Goal: Task Accomplishment & Management: Manage account settings

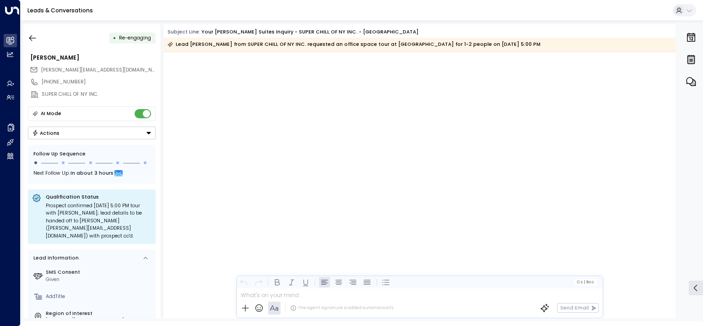
scroll to position [687, 0]
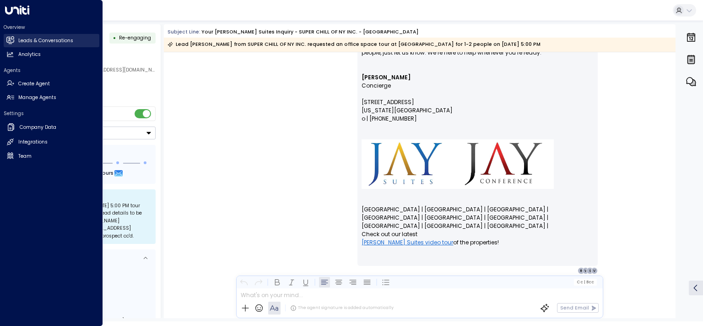
click at [26, 35] on link "Leads & Conversations Leads & Conversations" at bounding box center [52, 40] width 96 height 13
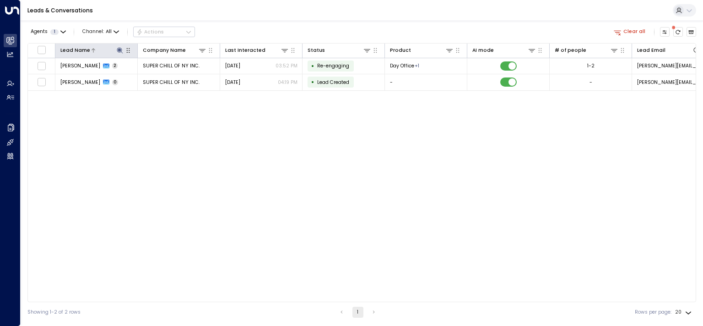
click at [118, 52] on icon at bounding box center [119, 50] width 7 height 7
click at [100, 75] on input "*****" at bounding box center [113, 76] width 83 height 15
type input "***"
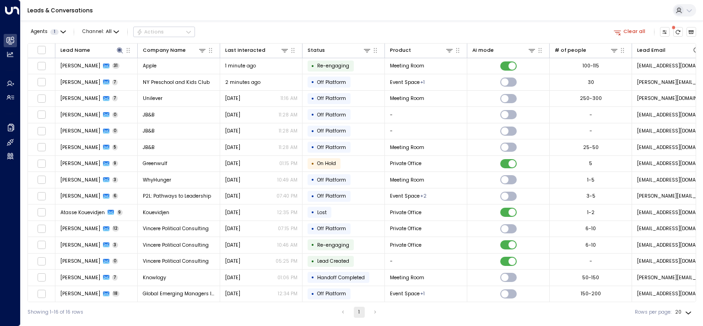
click at [246, 30] on div "Agents 1 Channel: All Actions Clear all" at bounding box center [361, 32] width 669 height 16
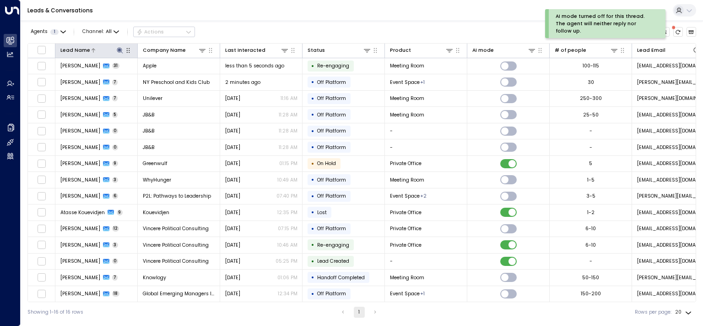
click at [119, 51] on icon at bounding box center [119, 50] width 7 height 7
type input "******"
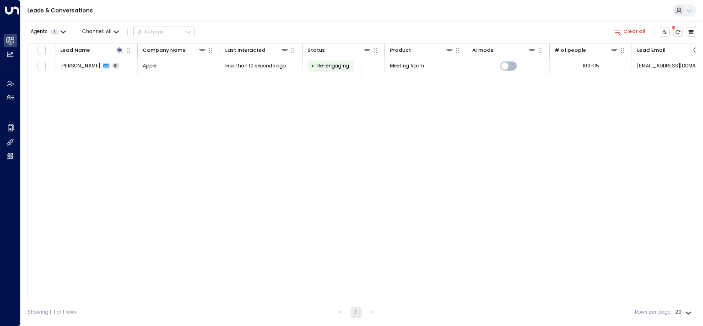
click at [314, 119] on div "Lead Name Company Name Last Interacted Status Product AI mode # of people Lead …" at bounding box center [361, 172] width 669 height 259
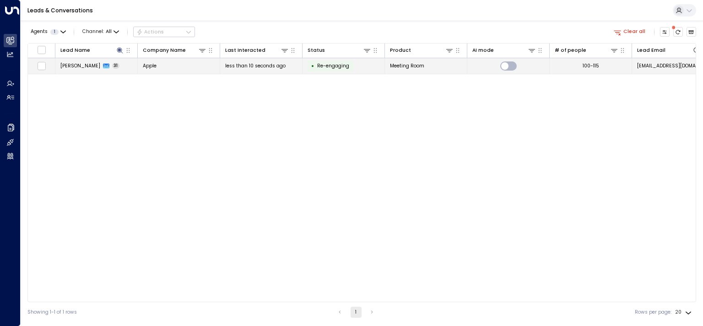
click at [73, 65] on span "[PERSON_NAME]" at bounding box center [80, 65] width 40 height 7
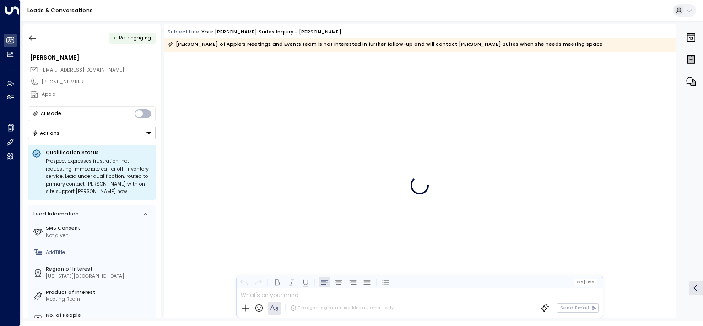
click at [83, 131] on button "Actions" at bounding box center [92, 132] width 128 height 13
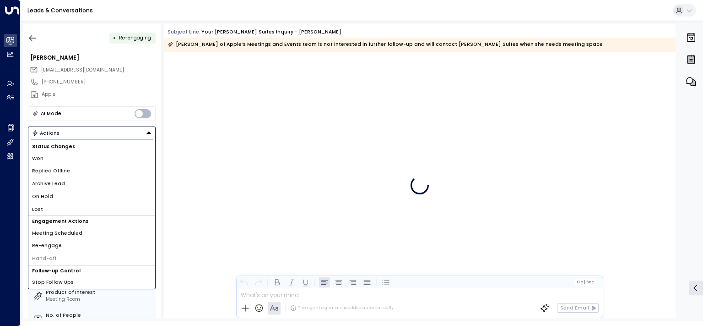
scroll to position [10812, 0]
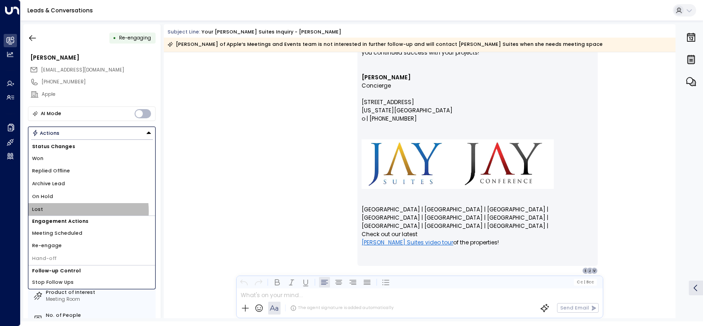
click at [69, 210] on li "Lost" at bounding box center [91, 209] width 127 height 13
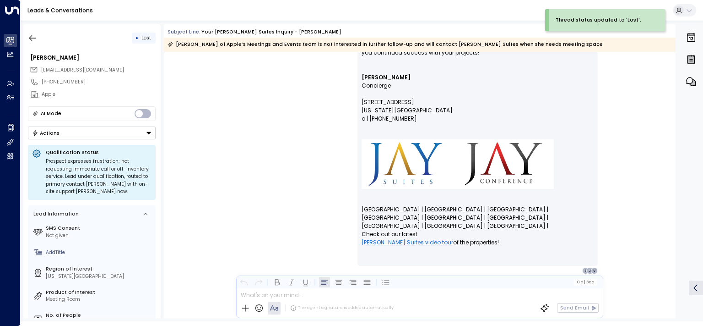
click at [116, 186] on div "Prospect expresses frustration; not requesting immediate call or off-inventory …" at bounding box center [99, 177] width 106 height 38
click at [122, 191] on div "Prospect expresses frustration; not requesting immediate call or off-inventory …" at bounding box center [99, 177] width 106 height 38
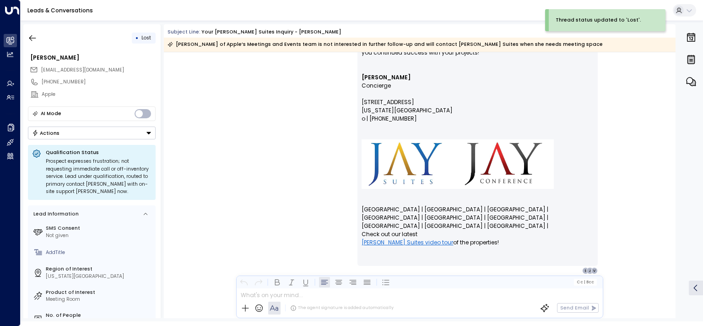
click at [122, 191] on div "Prospect expresses frustration; not requesting immediate call or off-inventory …" at bounding box center [99, 177] width 106 height 38
click at [113, 190] on div "Prospect expresses frustration; not requesting immediate call or off-inventory …" at bounding box center [99, 177] width 106 height 38
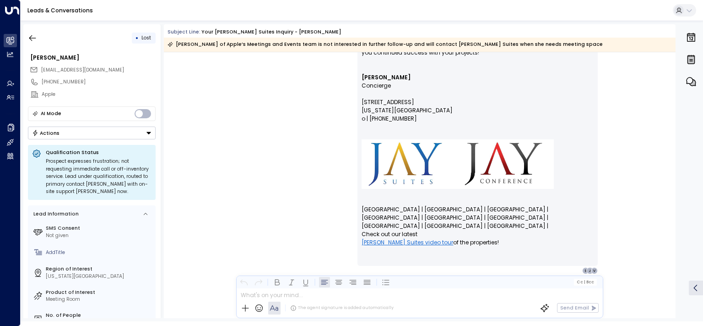
drag, startPoint x: 113, startPoint y: 190, endPoint x: 125, endPoint y: 190, distance: 12.4
click at [114, 190] on div "Prospect expresses frustration; not requesting immediate call or off-inventory …" at bounding box center [99, 177] width 106 height 38
click at [125, 190] on div "Prospect expresses frustration; not requesting immediate call or off-inventory …" at bounding box center [99, 177] width 106 height 38
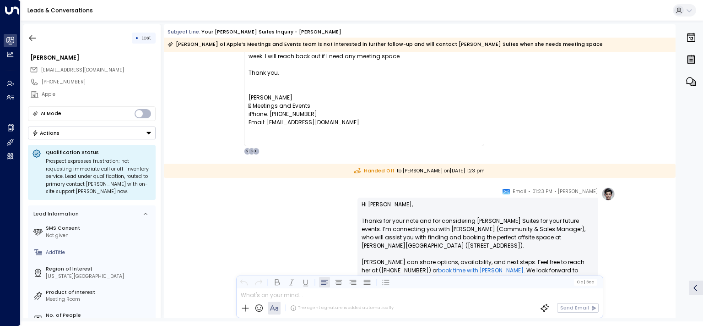
scroll to position [7451, 0]
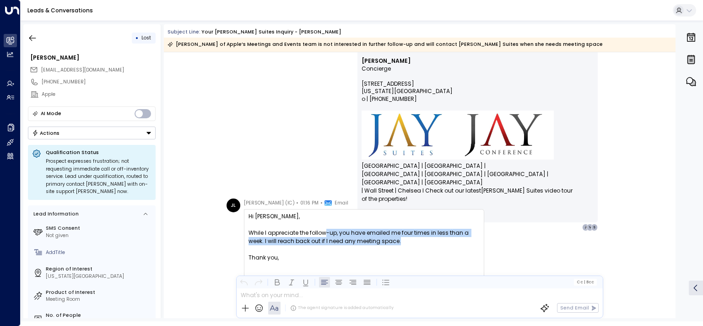
drag, startPoint x: 323, startPoint y: 229, endPoint x: 426, endPoint y: 245, distance: 103.7
click at [426, 245] on div "While I appreciate the follow-up, you have emailed me four times in less than a…" at bounding box center [364, 237] width 231 height 16
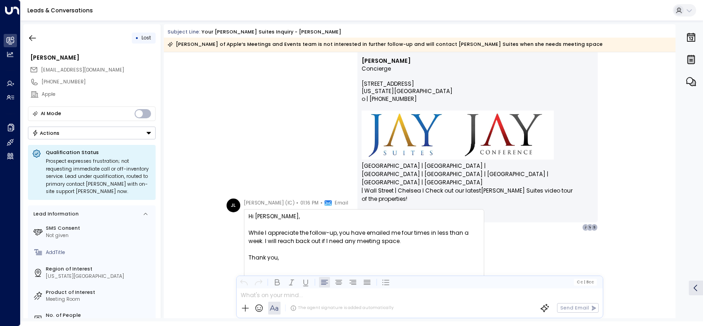
click at [426, 245] on div "While I appreciate the follow-up, you have emailed me four times in less than a…" at bounding box center [364, 237] width 231 height 16
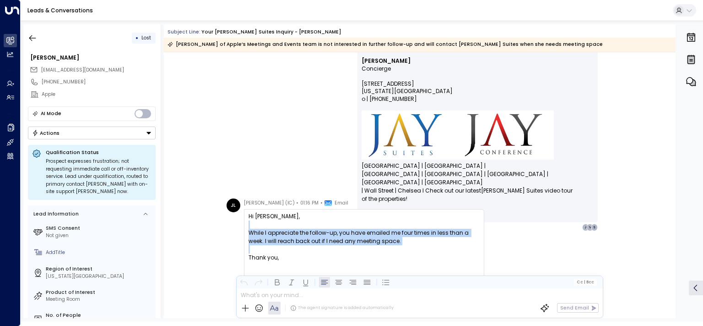
drag, startPoint x: 406, startPoint y: 245, endPoint x: 269, endPoint y: 224, distance: 138.9
click at [269, 224] on div "Hi [PERSON_NAME], While I appreciate the follow-up, you have emailed me four ti…" at bounding box center [364, 269] width 231 height 115
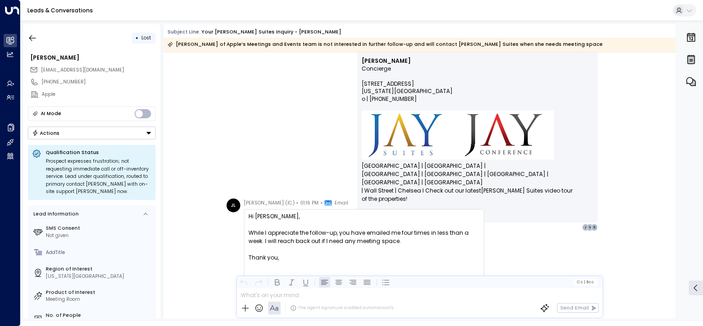
click at [268, 224] on div at bounding box center [364, 224] width 231 height 8
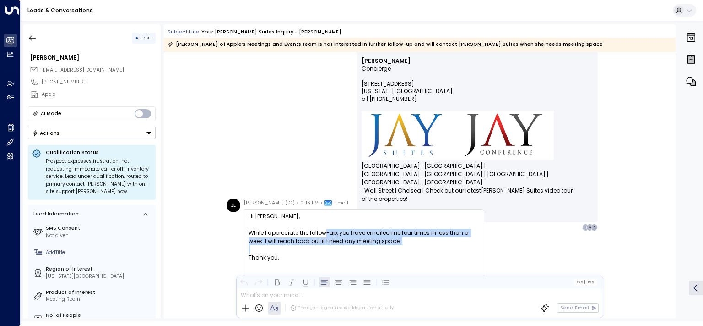
drag, startPoint x: 406, startPoint y: 250, endPoint x: 436, endPoint y: 255, distance: 30.6
click at [424, 253] on div "Hi [PERSON_NAME], While I appreciate the follow-up, you have emailed me four ti…" at bounding box center [364, 269] width 231 height 115
click at [436, 255] on div "Thank you," at bounding box center [364, 257] width 231 height 8
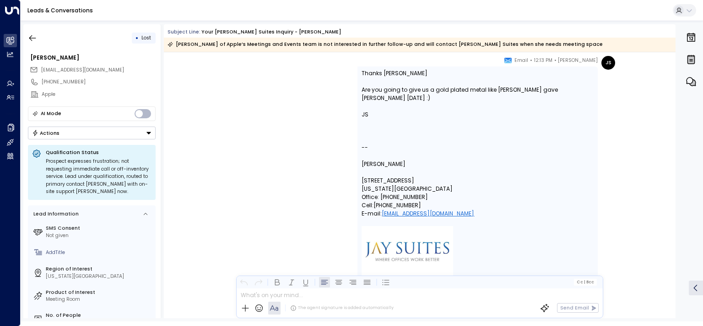
scroll to position [4655, 0]
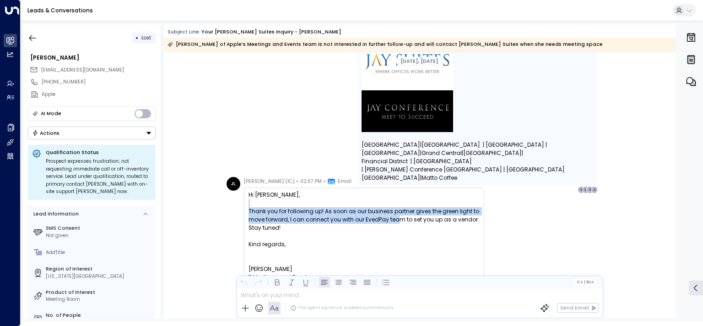
drag, startPoint x: 382, startPoint y: 212, endPoint x: 427, endPoint y: 236, distance: 51.4
click at [427, 236] on div "Hi [PERSON_NAME], Thank you for following up! As soon as our business partner g…" at bounding box center [364, 253] width 231 height 124
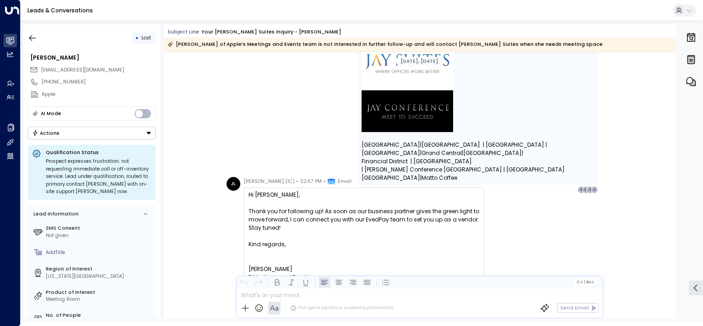
click at [427, 236] on div at bounding box center [364, 236] width 231 height 8
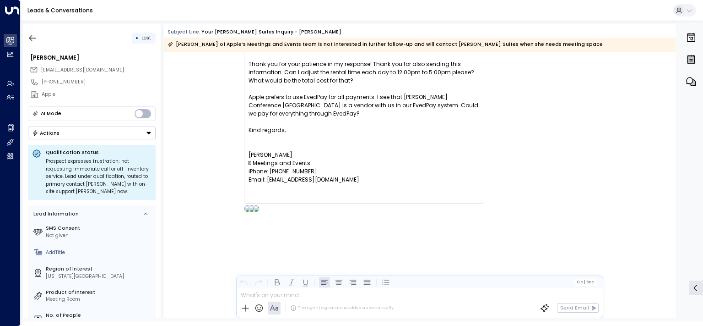
scroll to position [1630, 0]
